Goal: Transaction & Acquisition: Purchase product/service

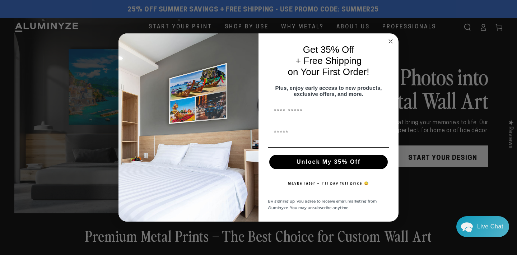
click at [393, 37] on circle "Close dialog" at bounding box center [391, 41] width 8 height 8
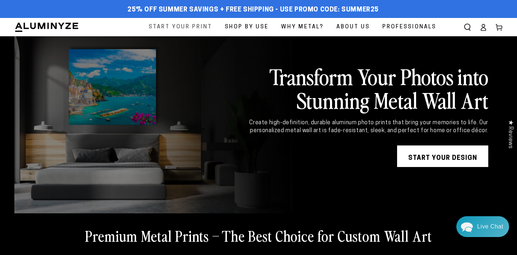
click at [193, 27] on span "Start Your Print" at bounding box center [181, 27] width 64 height 10
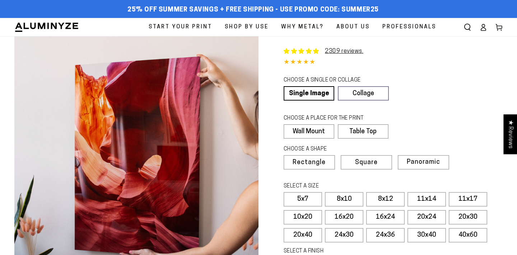
select select "**********"
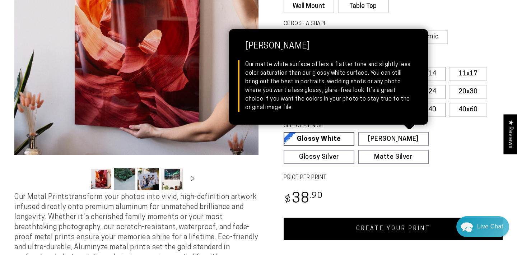
scroll to position [114, 0]
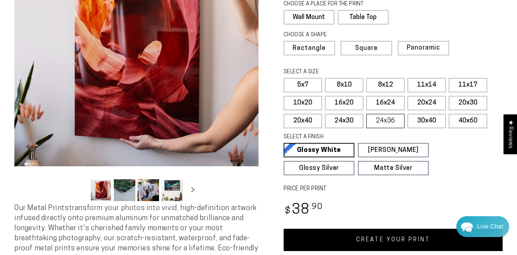
click at [397, 115] on label "24x36" at bounding box center [385, 121] width 38 height 14
click at [459, 99] on label "20x30" at bounding box center [468, 103] width 38 height 14
click at [400, 102] on label "16x24" at bounding box center [385, 103] width 38 height 14
click at [455, 100] on label "20x30" at bounding box center [468, 103] width 38 height 14
click at [398, 105] on label "16x24" at bounding box center [385, 103] width 38 height 14
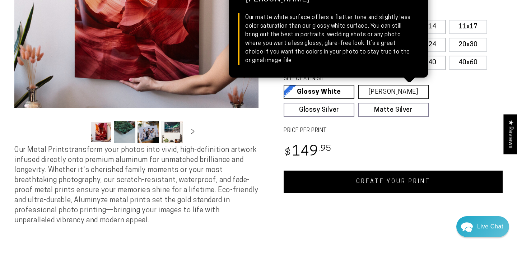
scroll to position [173, 0]
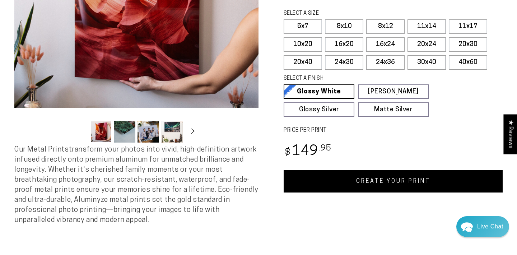
click at [387, 180] on link "CREATE YOUR PRINT" at bounding box center [393, 181] width 219 height 22
